Goal: Navigation & Orientation: Go to known website

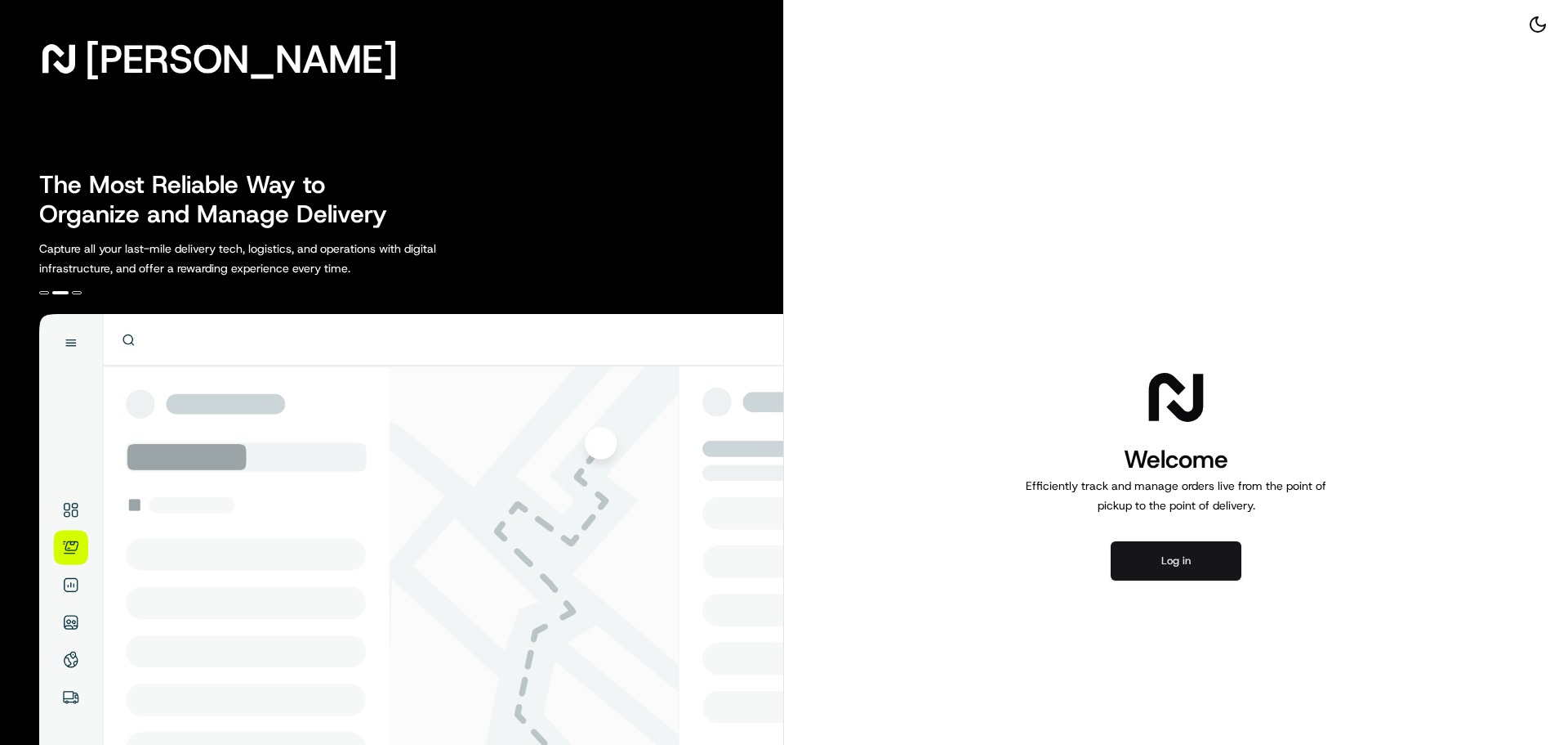
click at [1201, 561] on button "Log in" at bounding box center [1176, 560] width 131 height 39
